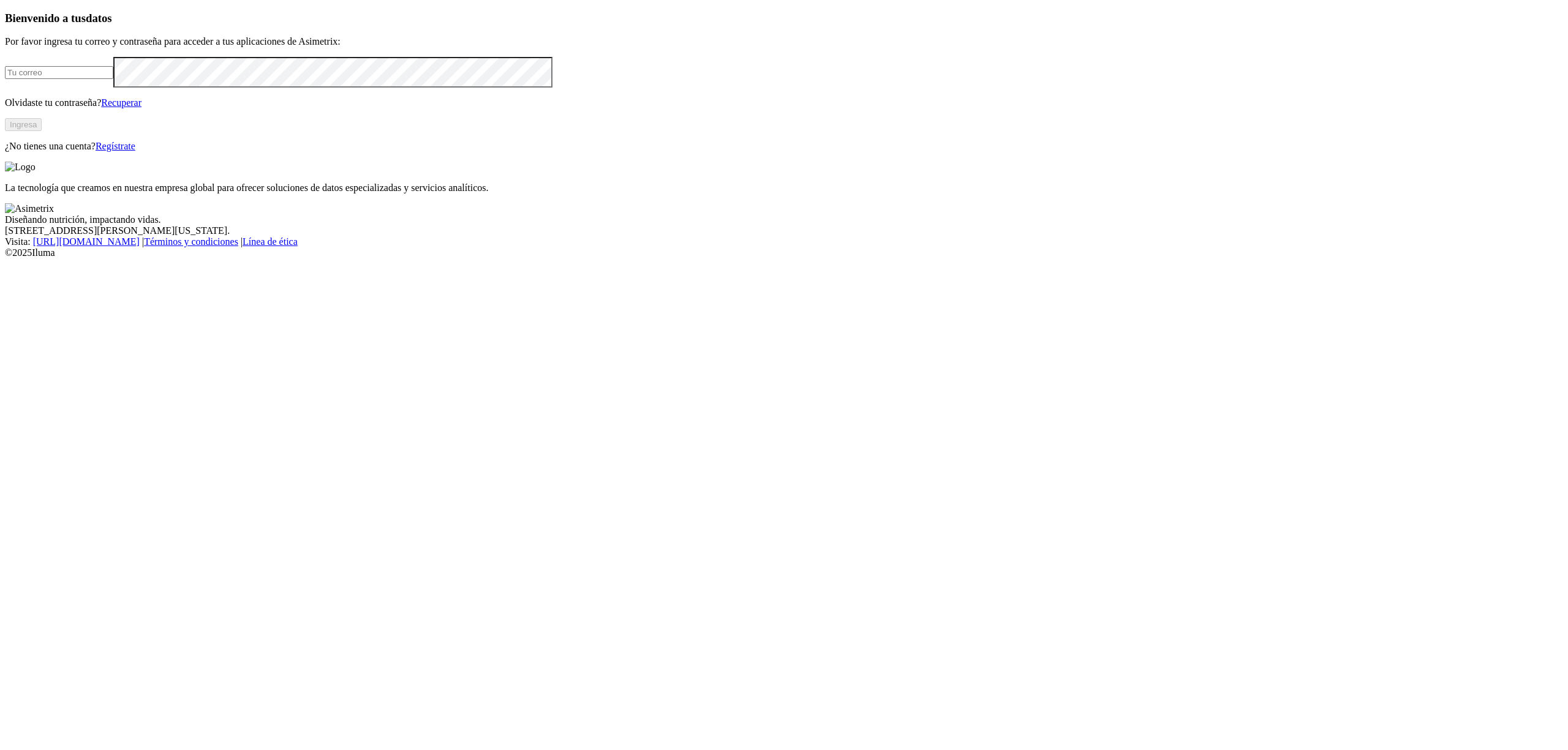
type input "[EMAIL_ADDRESS][DOMAIN_NAME]"
drag, startPoint x: 289, startPoint y: 383, endPoint x: 295, endPoint y: 384, distance: 6.1
click at [41, 131] on button "Ingresa" at bounding box center [23, 125] width 36 height 13
